Goal: Navigation & Orientation: Find specific page/section

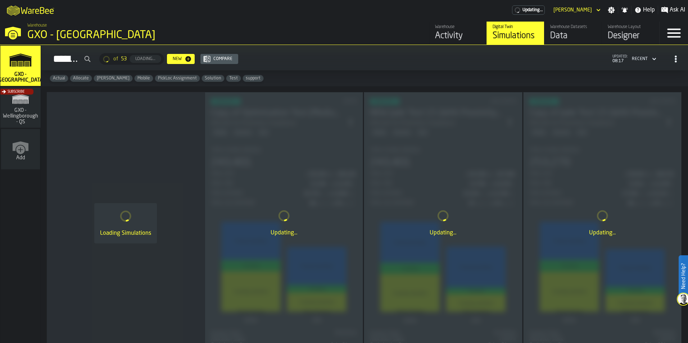
click at [438, 36] on div "Activity" at bounding box center [458, 36] width 46 height 12
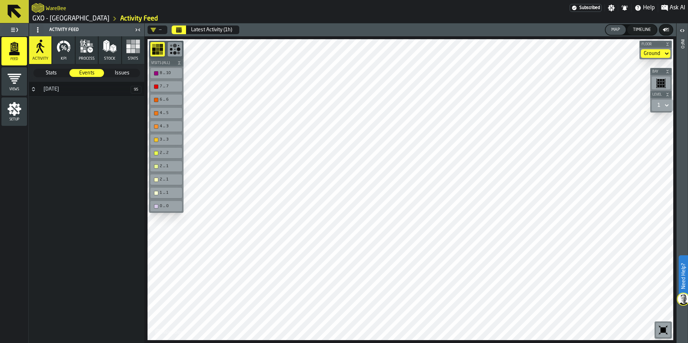
click at [79, 21] on link "GXO - [GEOGRAPHIC_DATA]" at bounding box center [70, 19] width 77 height 8
